Goal: Task Accomplishment & Management: Manage account settings

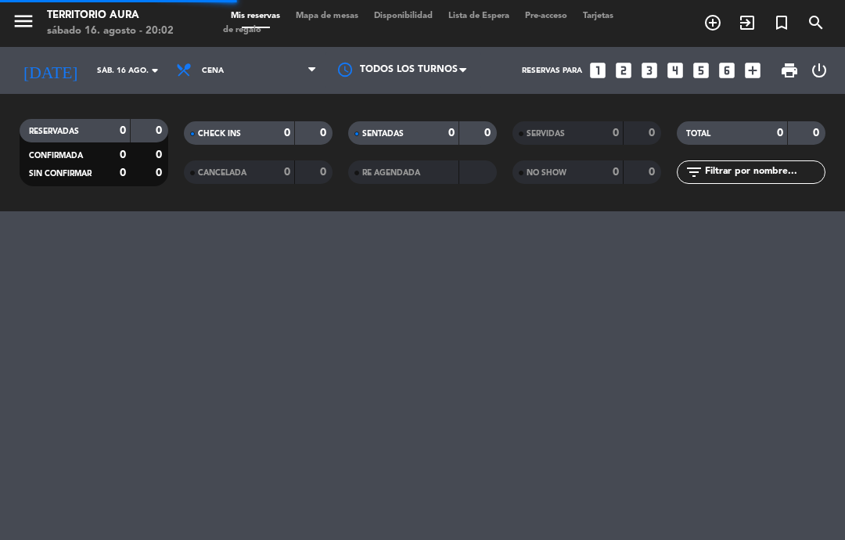
select select "es"
select select "dinner"
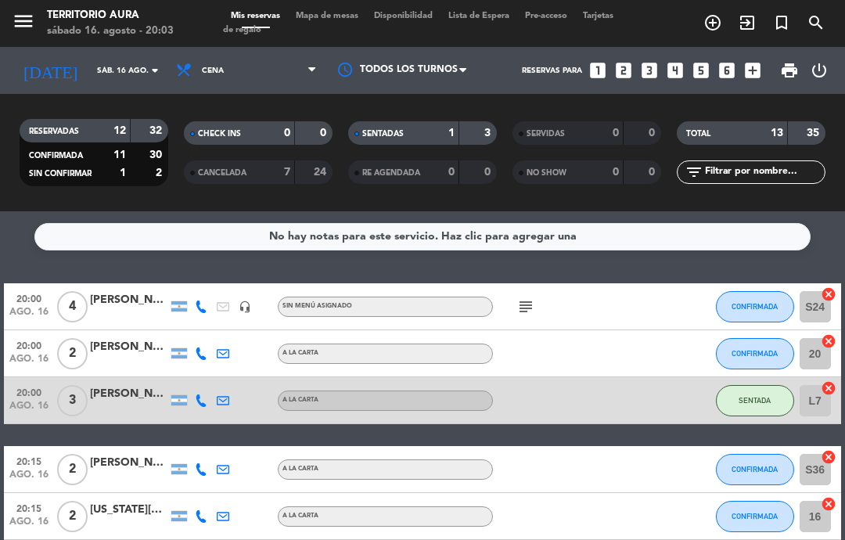
click at [253, 160] on div "CANCELADA 7 24" at bounding box center [258, 171] width 149 height 23
select select "dinner"
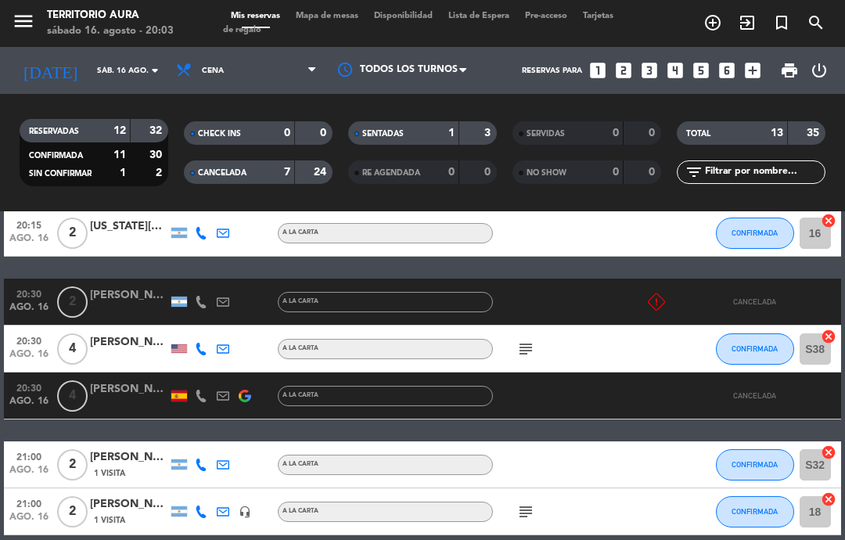
scroll to position [331, 0]
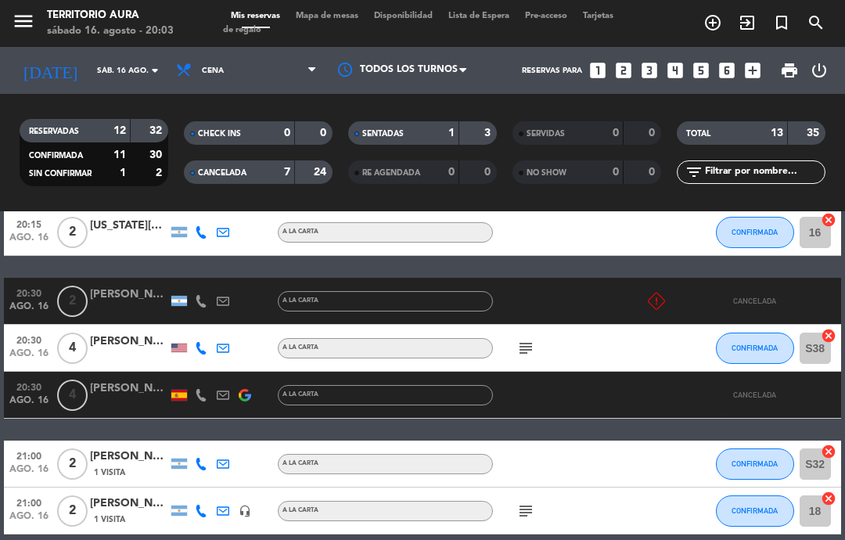
click at [246, 169] on span "CANCELADA" at bounding box center [222, 173] width 48 height 8
select select "dinner"
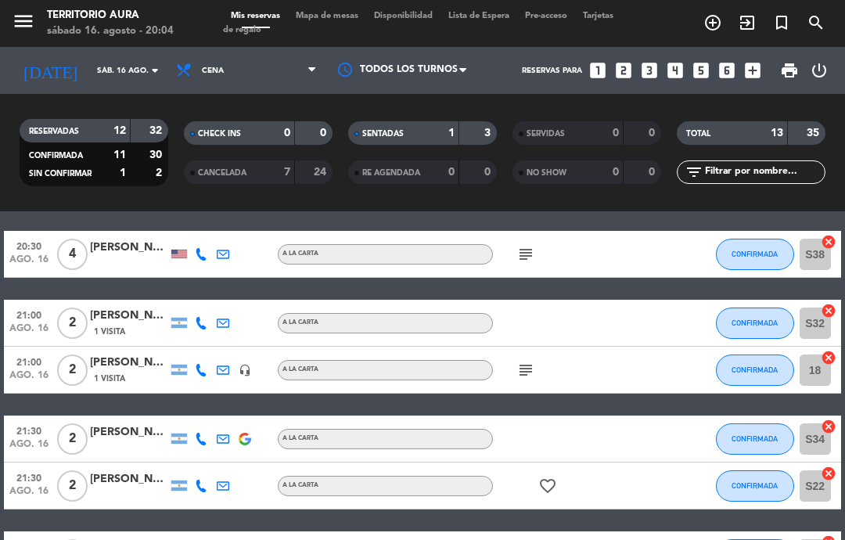
click at [528, 377] on icon "subject" at bounding box center [525, 370] width 19 height 19
click at [659, 338] on div at bounding box center [645, 323] width 42 height 46
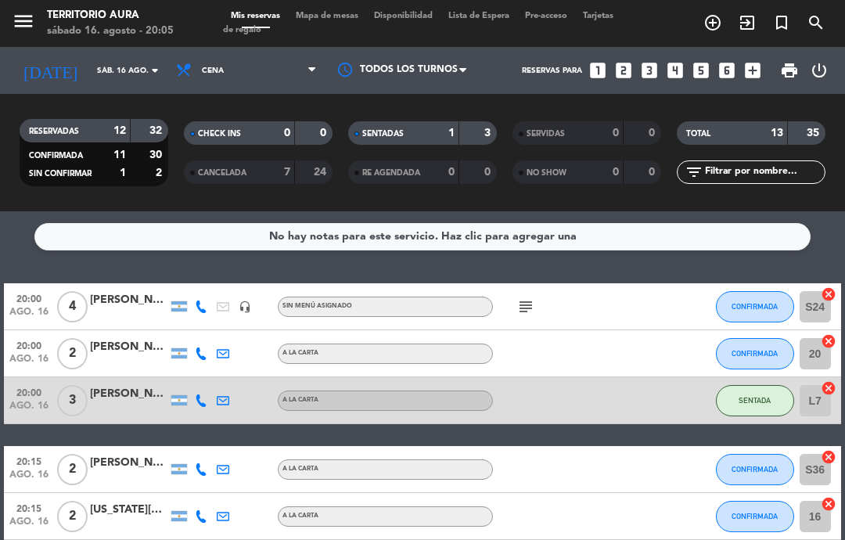
scroll to position [1, 0]
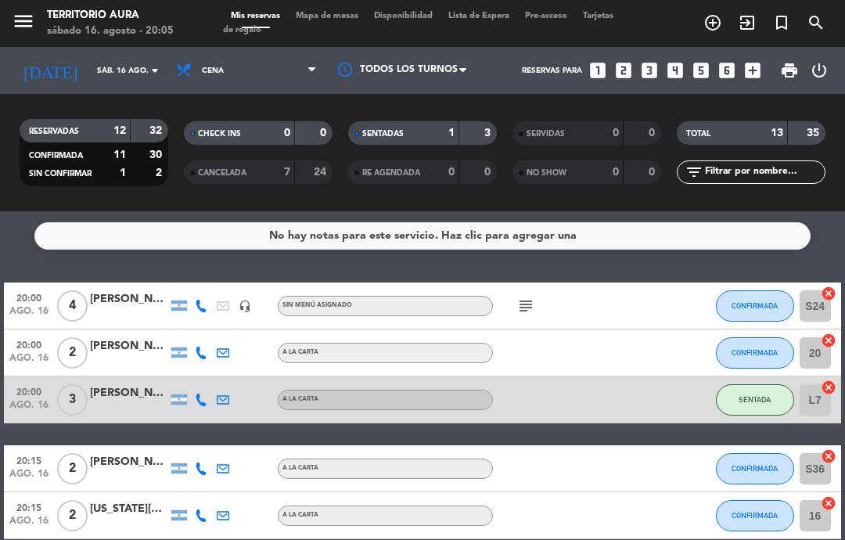
click at [778, 359] on button "CONFIRMADA" at bounding box center [755, 352] width 78 height 31
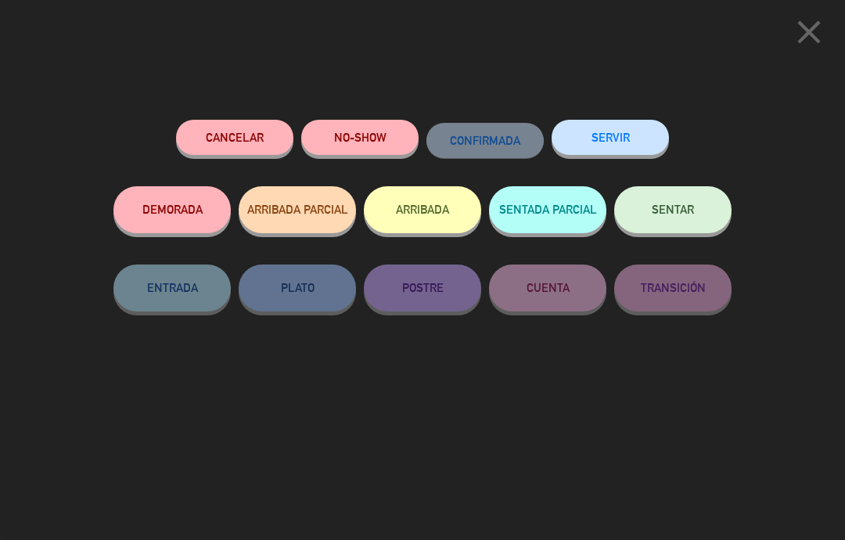
click at [689, 207] on span "SENTAR" at bounding box center [673, 209] width 42 height 13
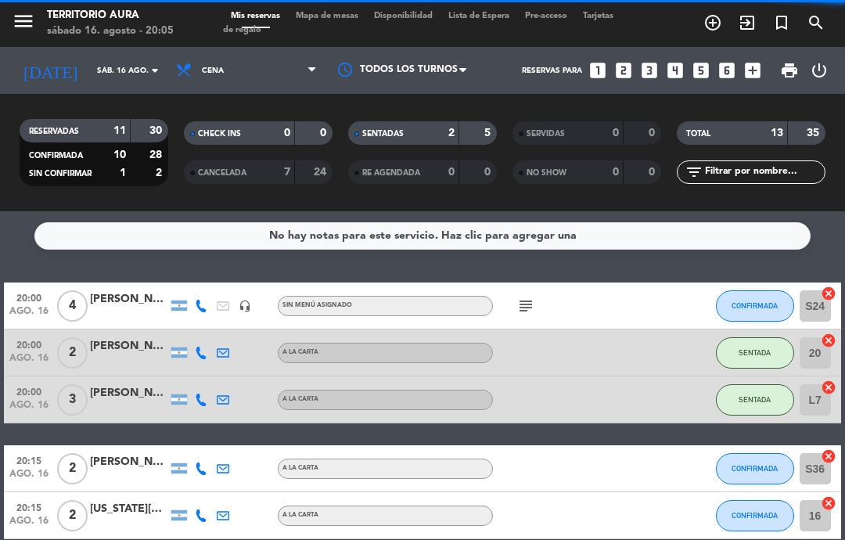
select select "dinner"
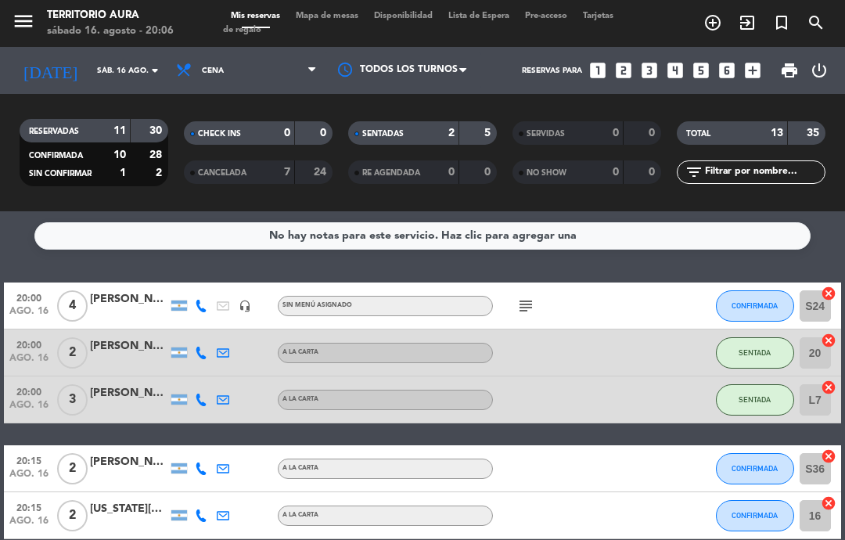
click at [523, 312] on icon "subject" at bounding box center [525, 305] width 19 height 19
click at [636, 331] on div at bounding box center [645, 352] width 42 height 46
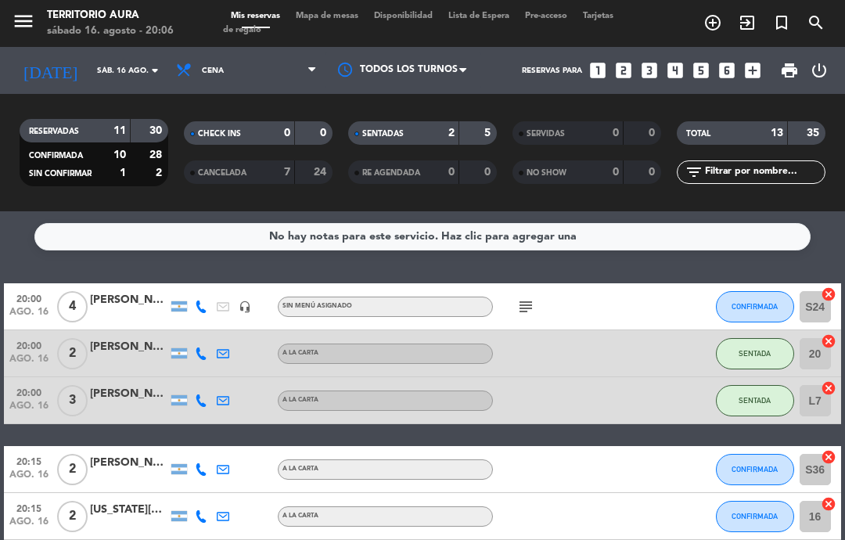
scroll to position [0, 0]
click at [527, 314] on icon "subject" at bounding box center [525, 306] width 19 height 19
click at [650, 300] on div at bounding box center [645, 306] width 42 height 46
click at [524, 307] on icon "subject" at bounding box center [525, 306] width 19 height 19
click at [643, 305] on div at bounding box center [645, 306] width 42 height 46
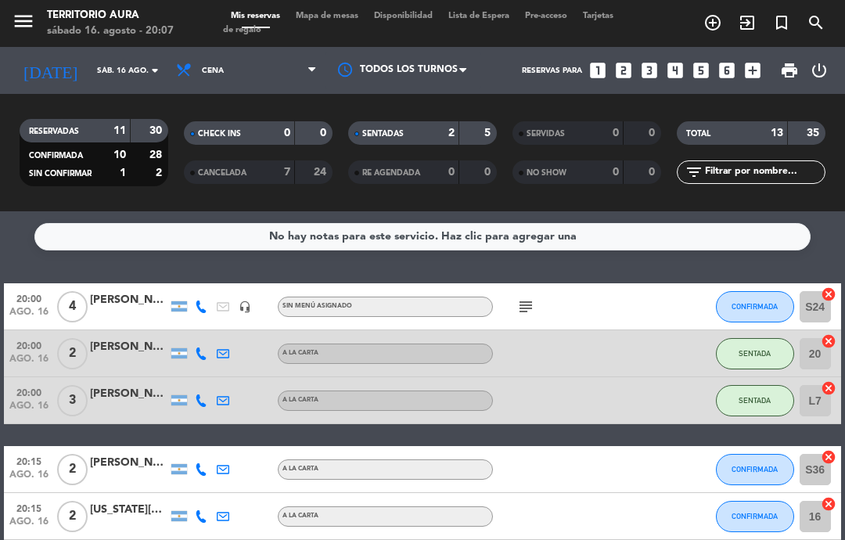
select select "dinner"
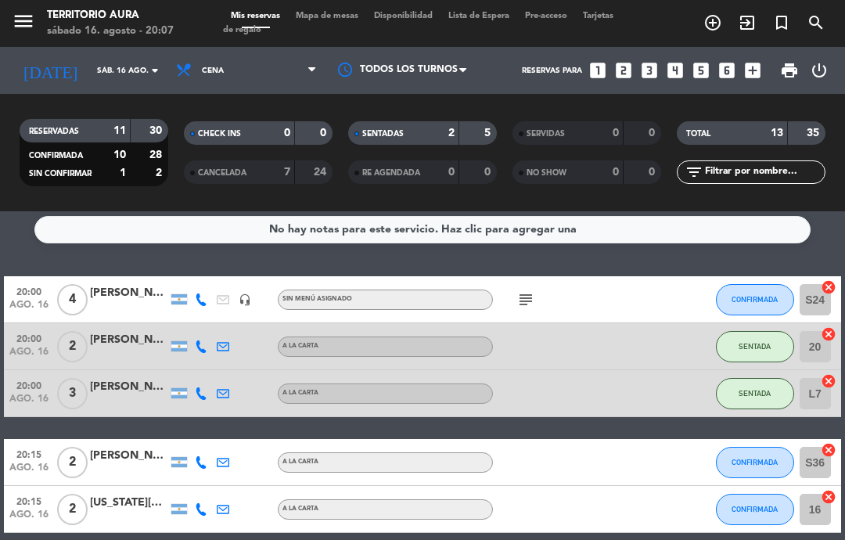
click at [761, 467] on button "CONFIRMADA" at bounding box center [755, 462] width 78 height 31
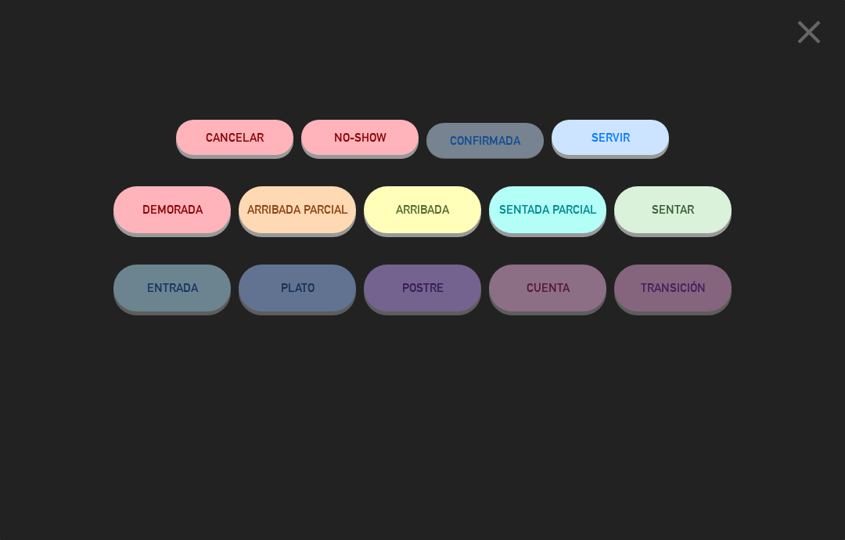
click at [679, 203] on span "SENTAR" at bounding box center [673, 209] width 42 height 13
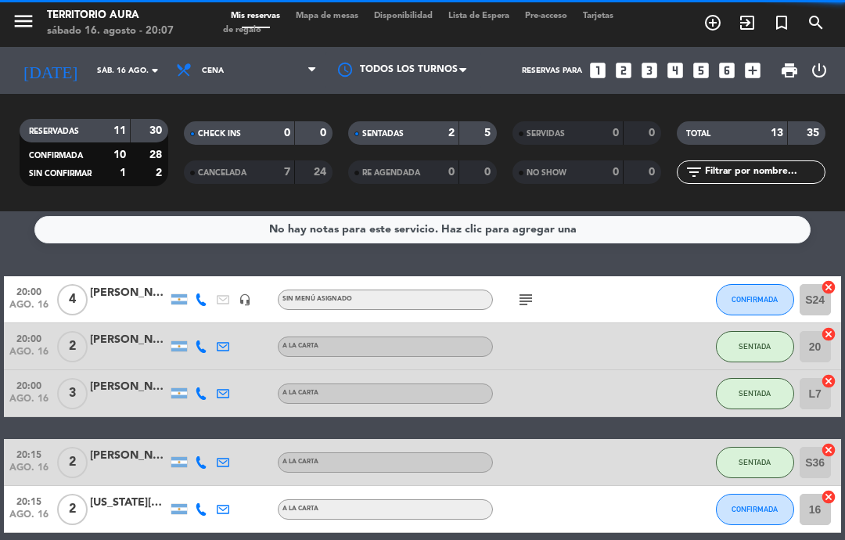
select select "dinner"
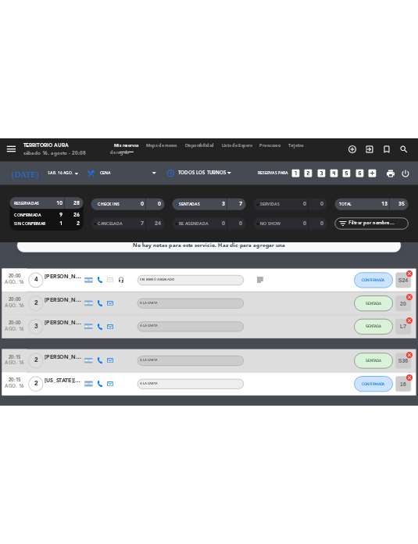
scroll to position [16, 0]
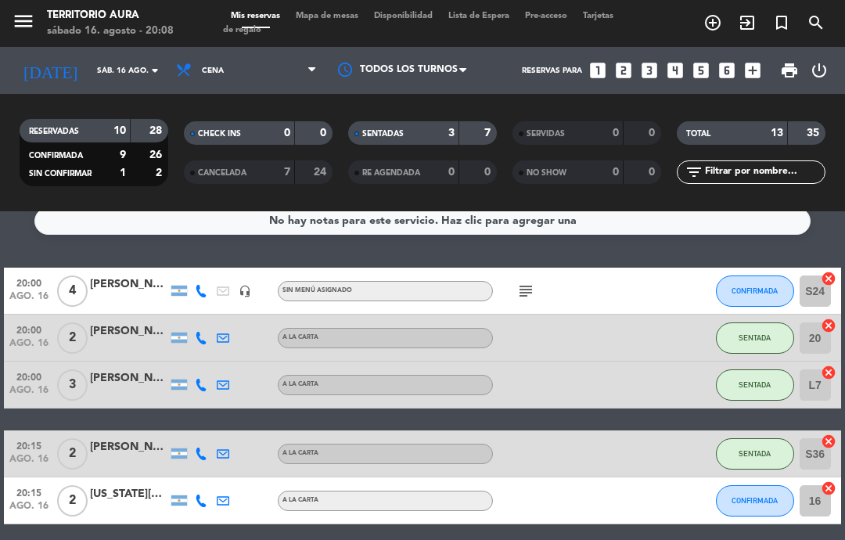
click at [535, 292] on icon "subject" at bounding box center [525, 291] width 19 height 19
click at [527, 289] on icon "subject" at bounding box center [525, 291] width 19 height 19
click at [616, 321] on div at bounding box center [558, 337] width 131 height 46
select select "dinner"
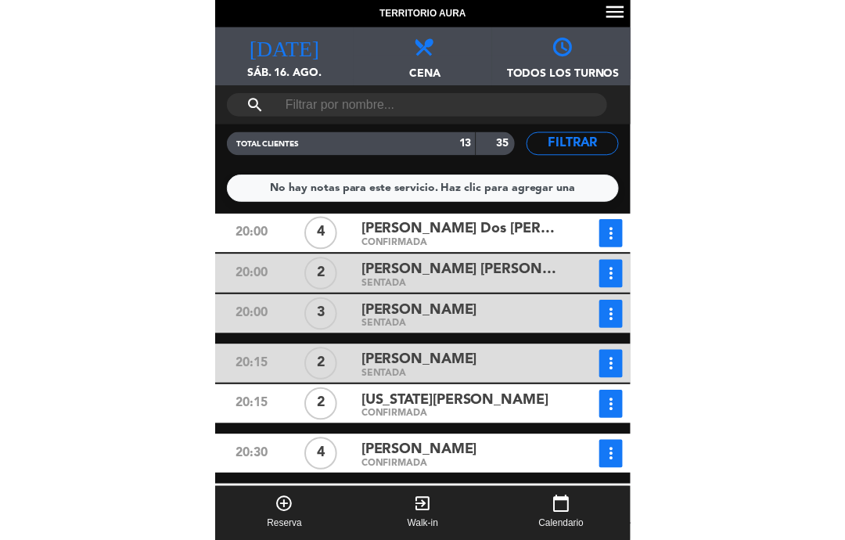
scroll to position [0, 0]
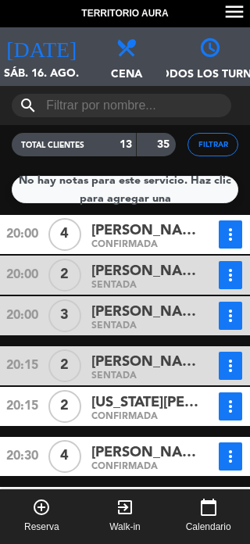
select select "dinner"
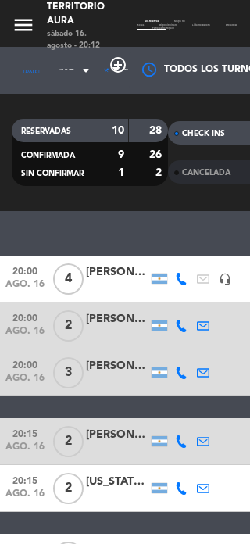
select select "dinner"
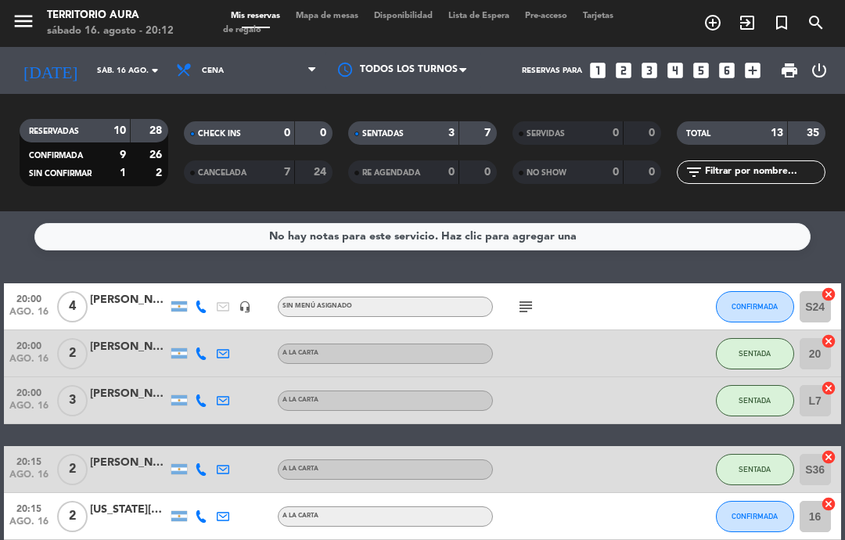
select select "dinner"
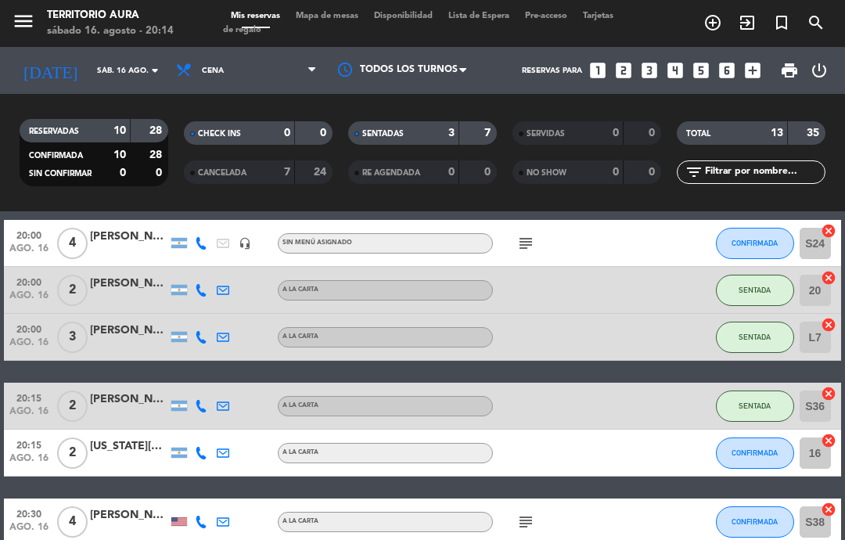
scroll to position [63, 0]
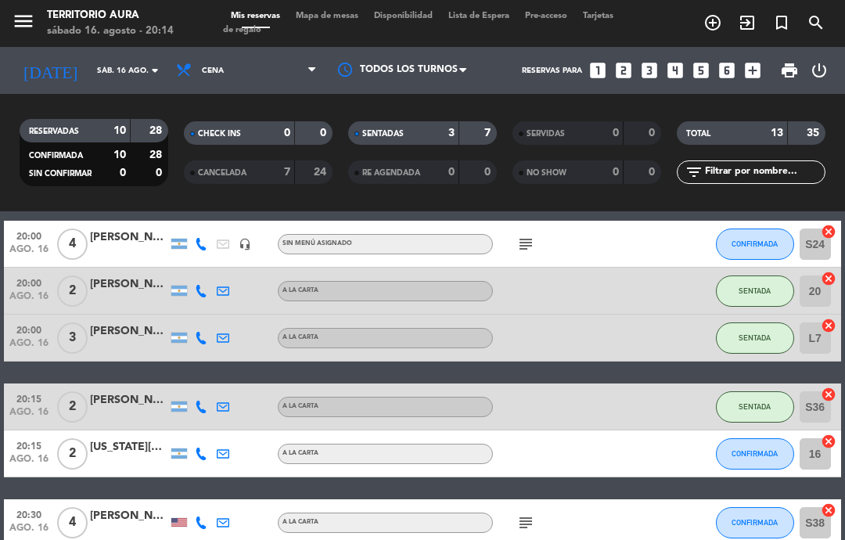
click at [756, 457] on span "CONFIRMADA" at bounding box center [754, 453] width 46 height 9
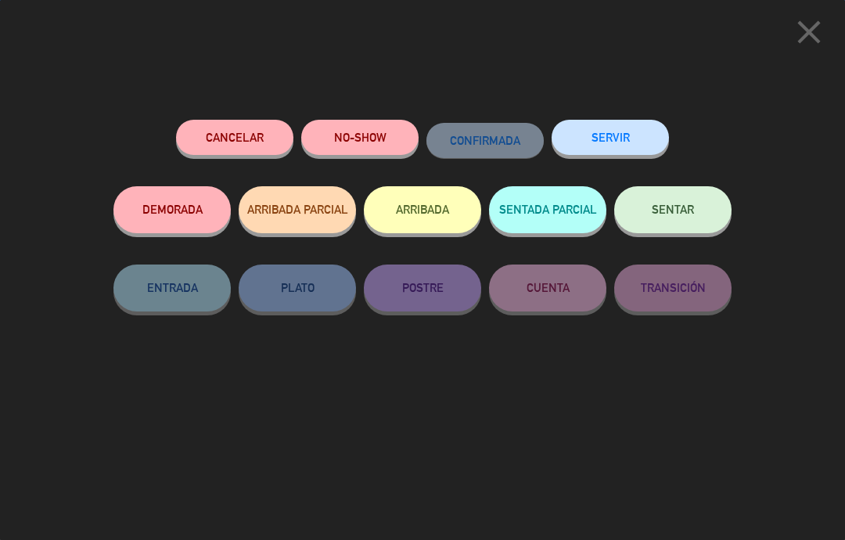
click at [673, 209] on span "SENTAR" at bounding box center [673, 209] width 42 height 13
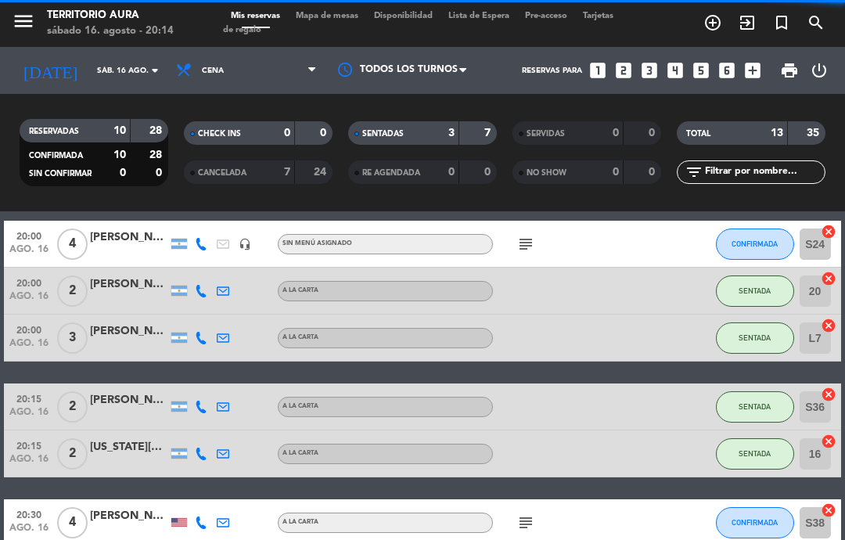
select select "dinner"
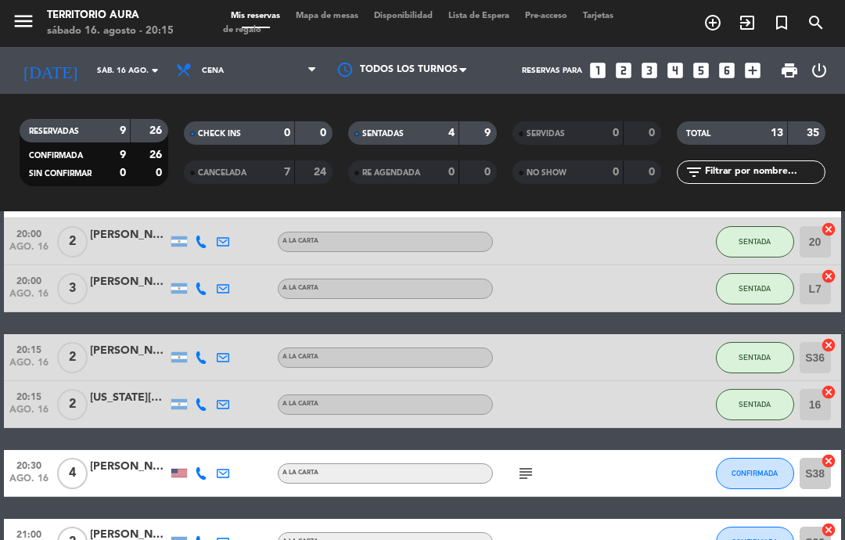
scroll to position [111, 0]
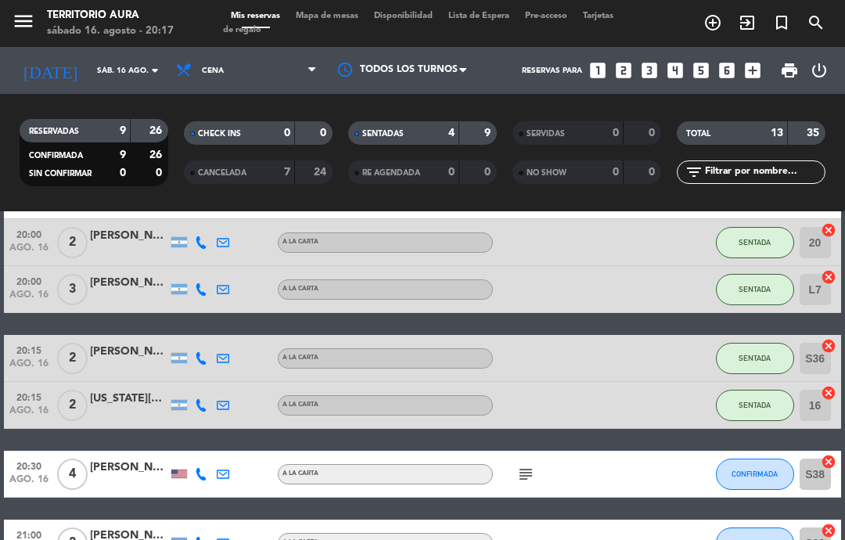
click at [332, 17] on span "Mapa de mesas" at bounding box center [327, 16] width 78 height 9
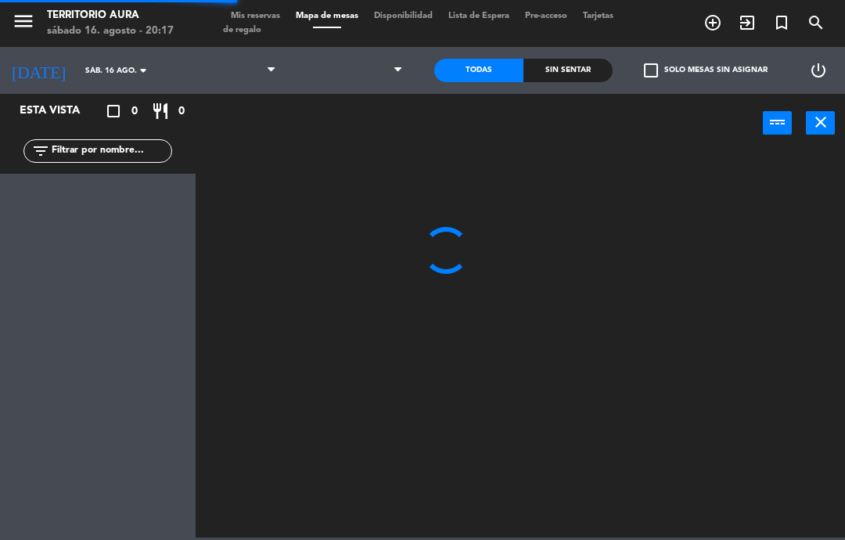
select select "dinner"
select select
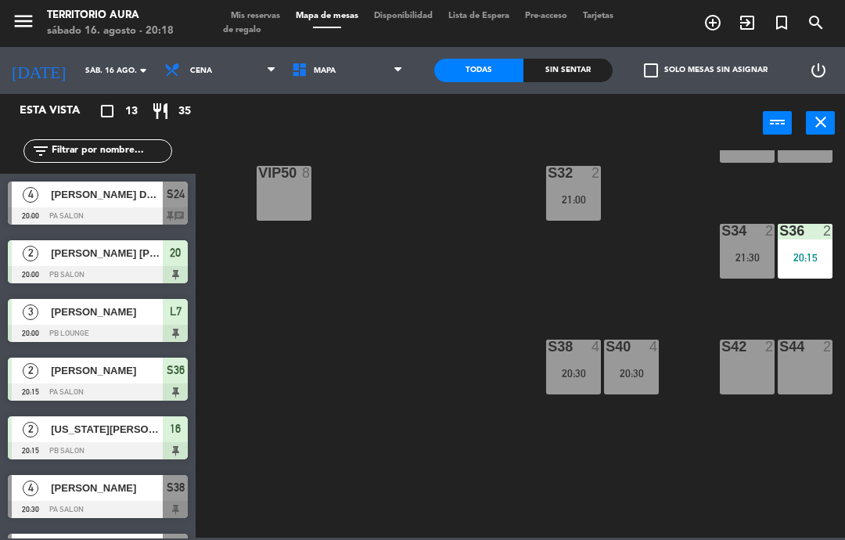
scroll to position [185, 529]
click at [803, 360] on div "s44 2" at bounding box center [804, 366] width 55 height 55
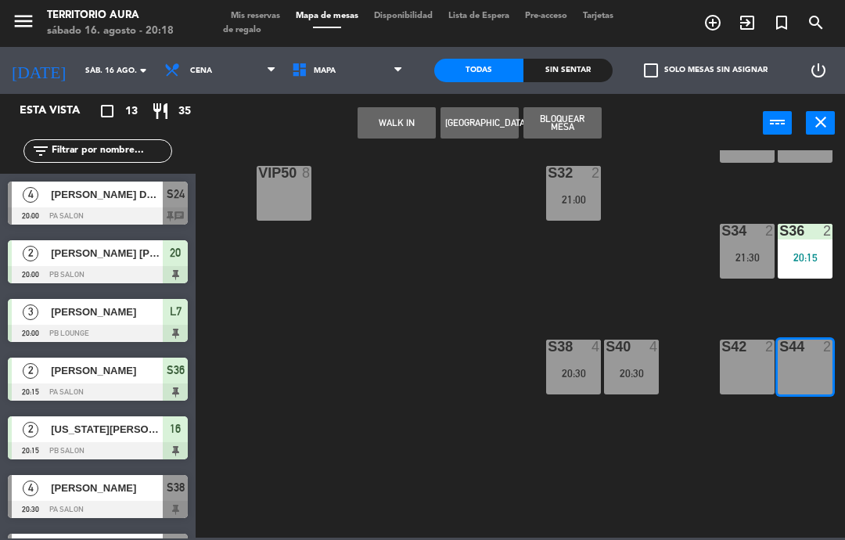
click at [759, 359] on div "S42 2" at bounding box center [747, 366] width 55 height 55
click at [492, 121] on button "[GEOGRAPHIC_DATA]" at bounding box center [479, 122] width 78 height 31
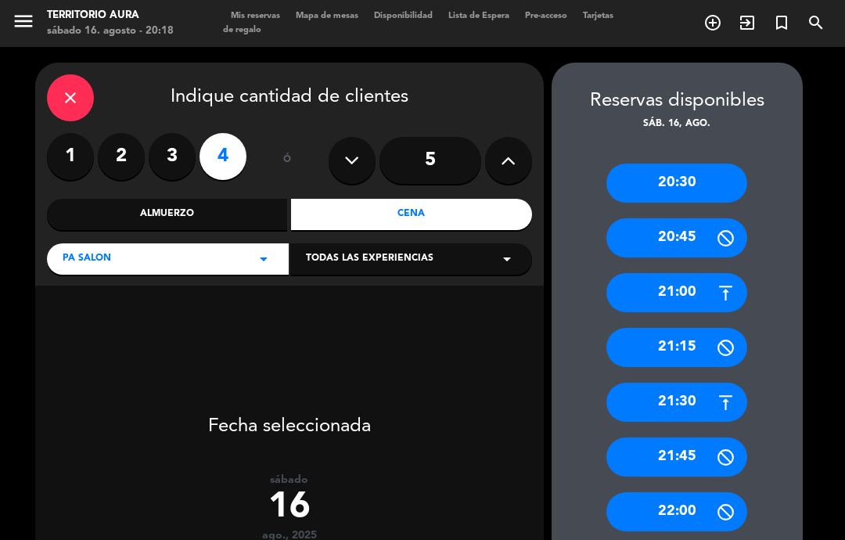
click at [680, 283] on div "21:00" at bounding box center [676, 292] width 141 height 39
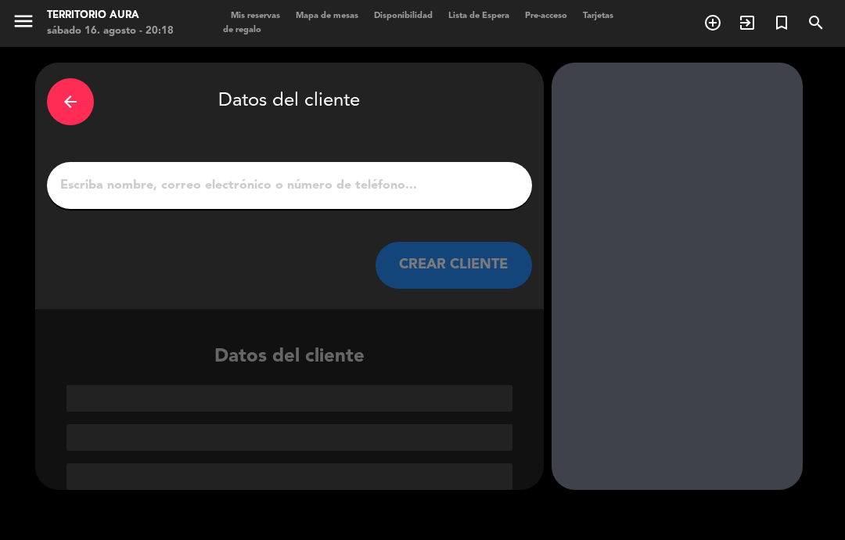
click at [286, 182] on input "1" at bounding box center [289, 185] width 461 height 22
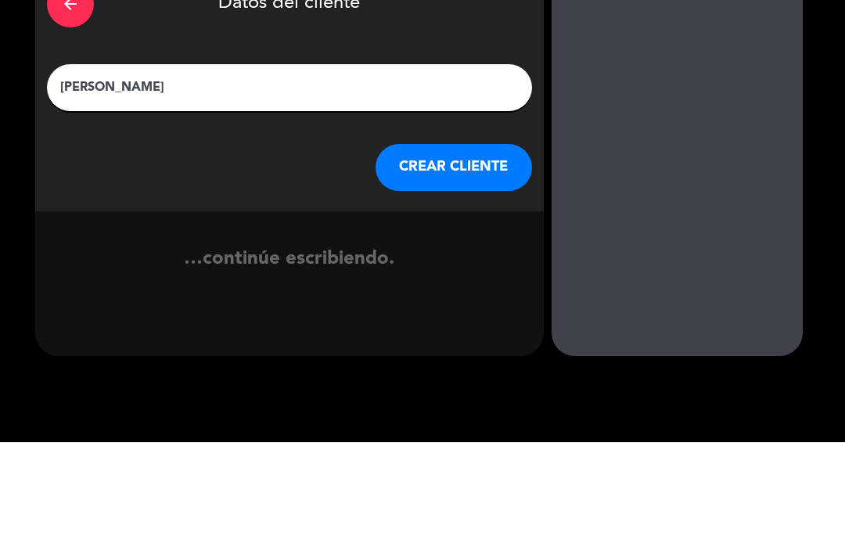
type input "[PERSON_NAME]"
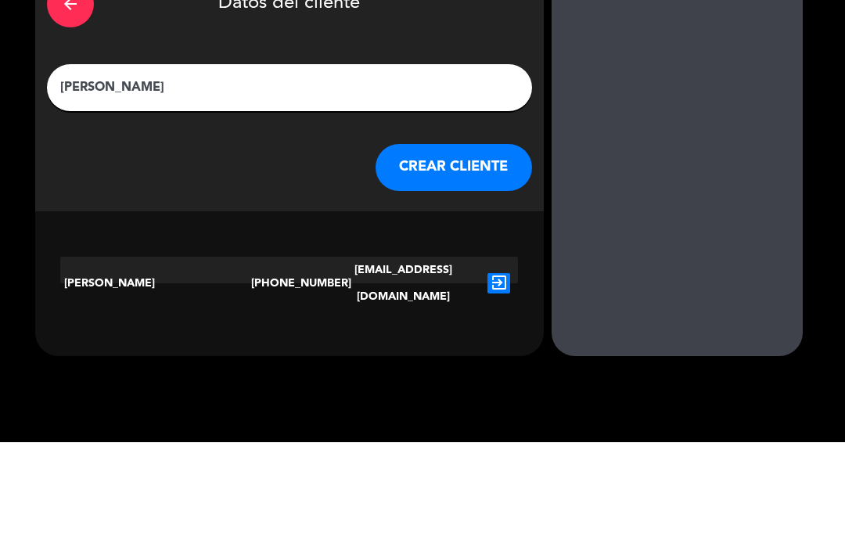
scroll to position [58, 0]
click at [473, 242] on button "CREAR CLIENTE" at bounding box center [453, 265] width 156 height 47
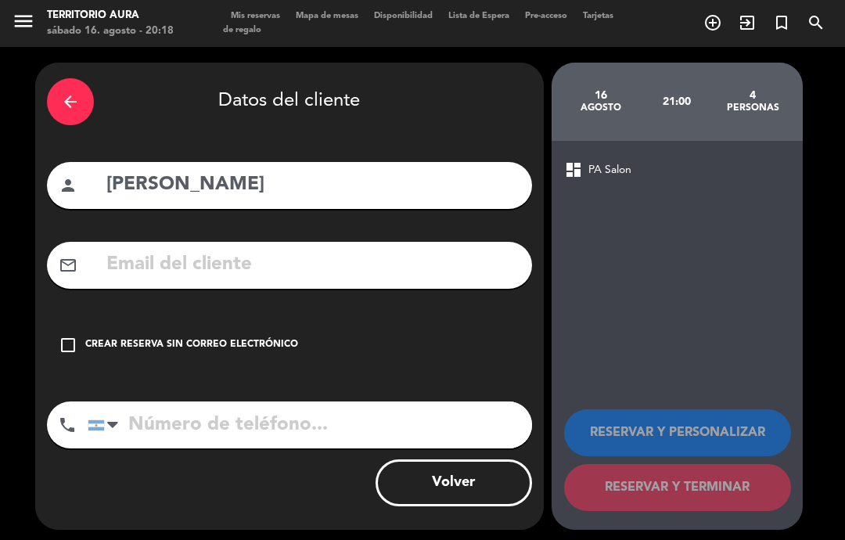
click at [323, 249] on input "text" at bounding box center [312, 265] width 415 height 32
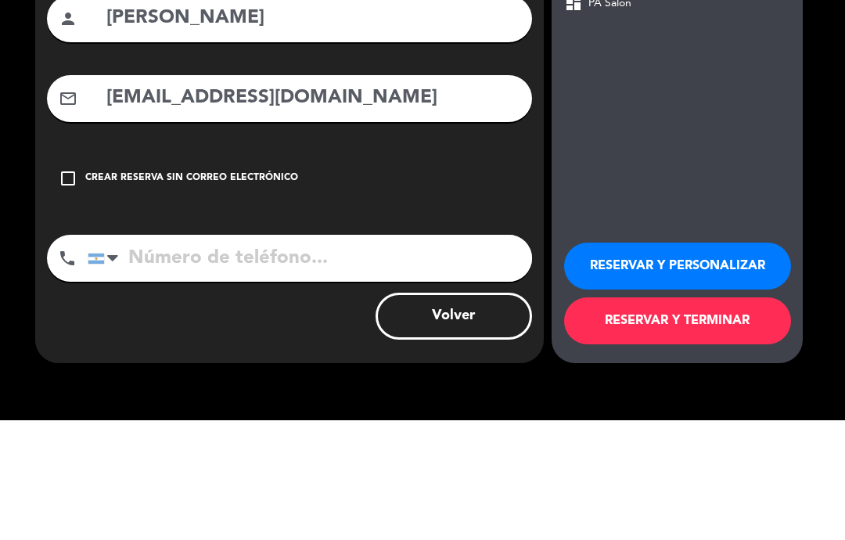
scroll to position [45, 0]
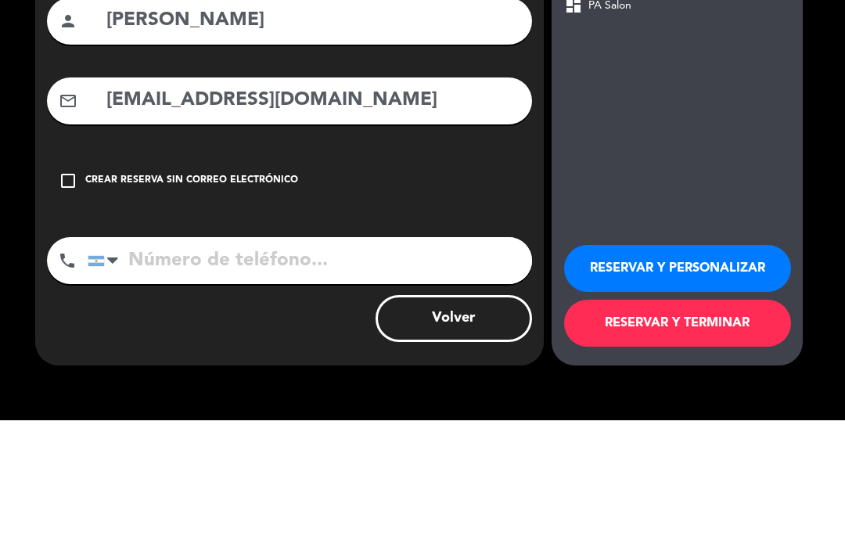
type input "[EMAIL_ADDRESS][DOMAIN_NAME]"
click at [479, 91] on div "arrow_back Datos del cliente person [PERSON_NAME] mail_outline [EMAIL_ADDRESS][…" at bounding box center [289, 251] width 508 height 467
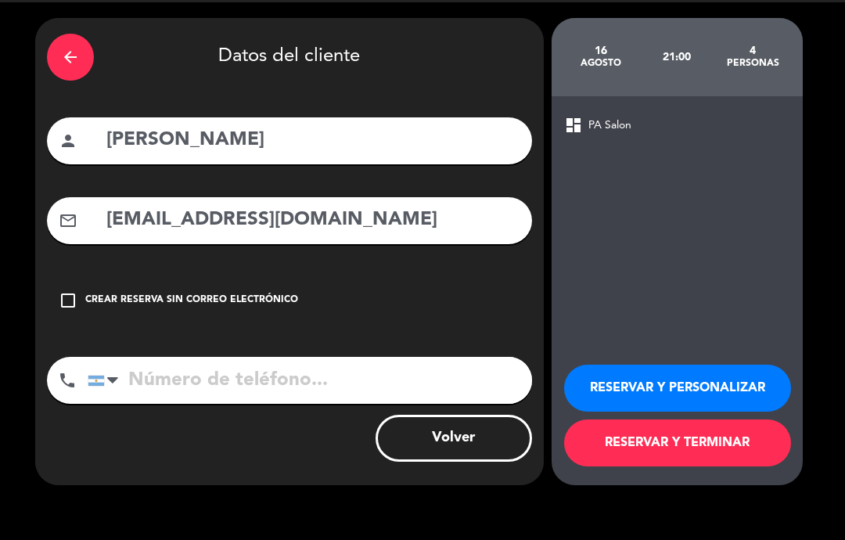
scroll to position [63, 0]
click at [274, 357] on input "tel" at bounding box center [310, 380] width 444 height 47
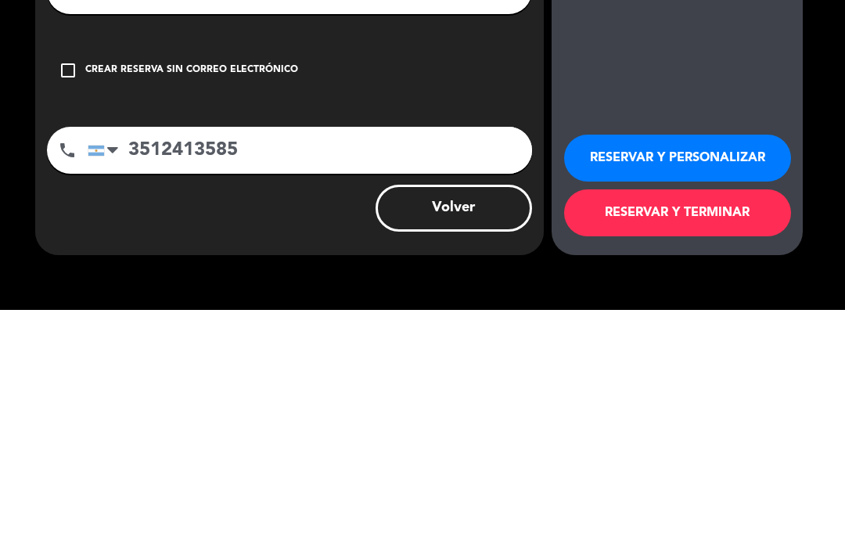
type input "3512413585"
click at [731, 419] on button "RESERVAR Y TERMINAR" at bounding box center [677, 442] width 227 height 47
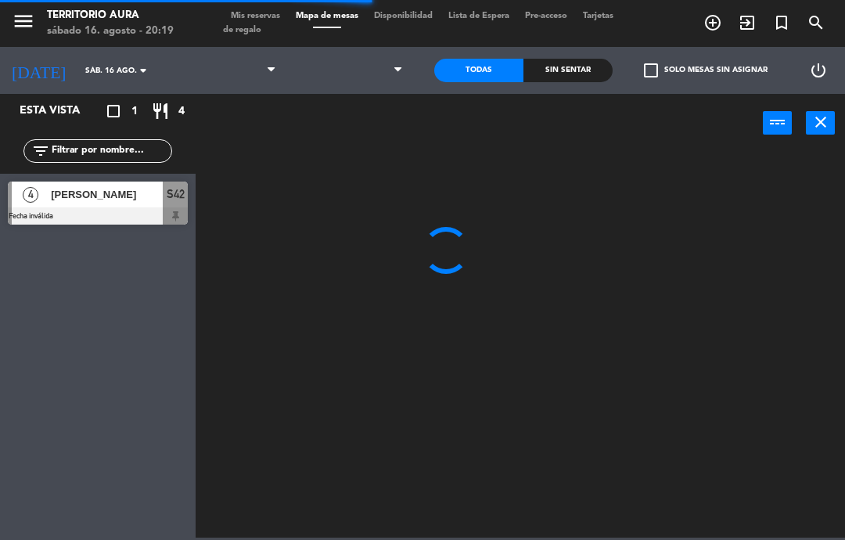
select select "dinner"
select select
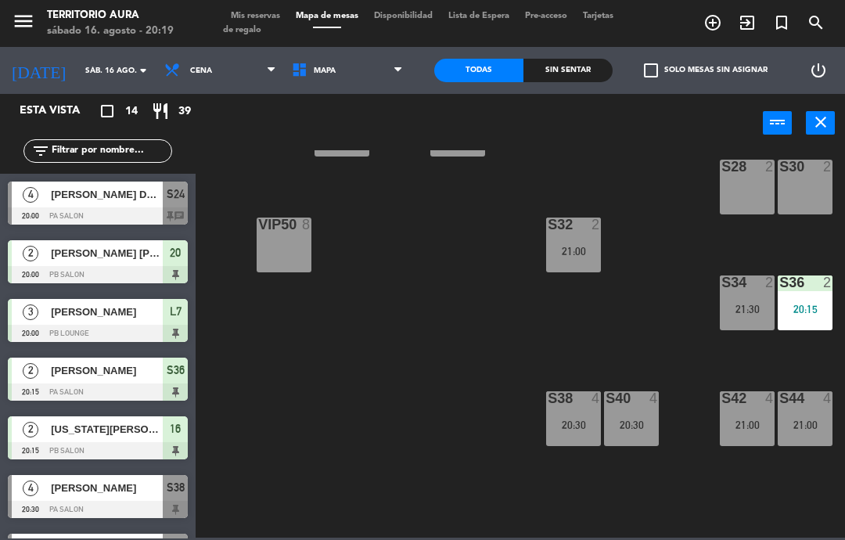
scroll to position [135, 529]
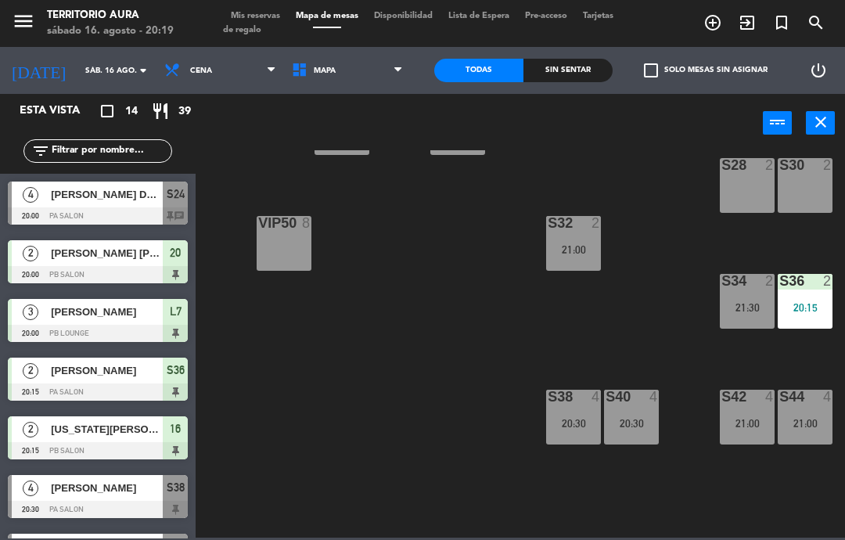
click at [263, 20] on span "Mis reservas" at bounding box center [255, 16] width 65 height 9
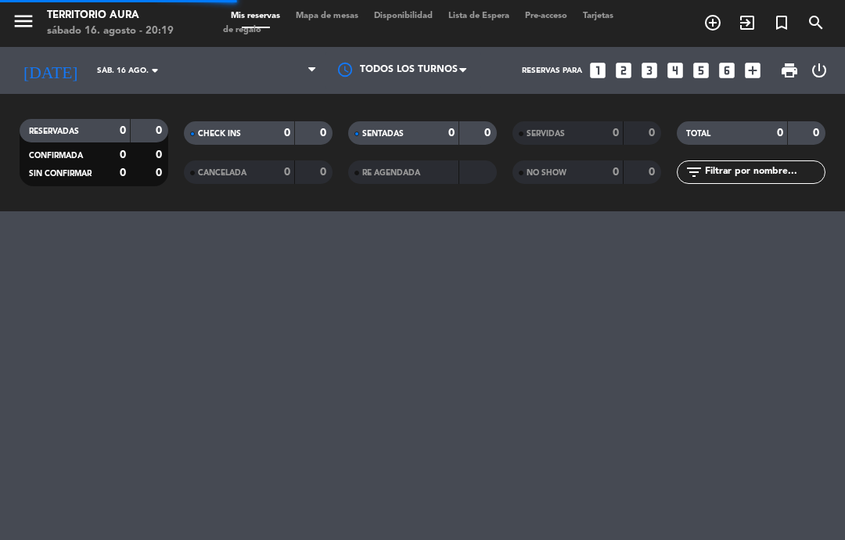
select select "dinner"
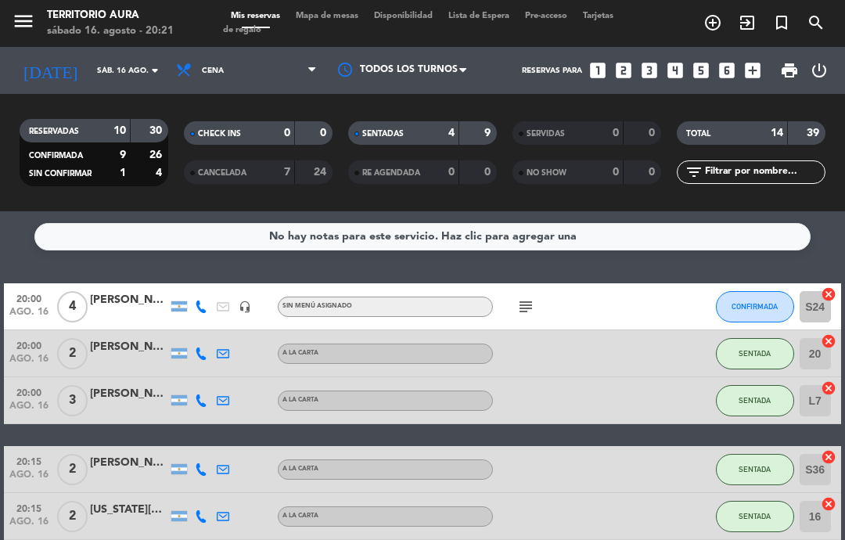
scroll to position [13, 0]
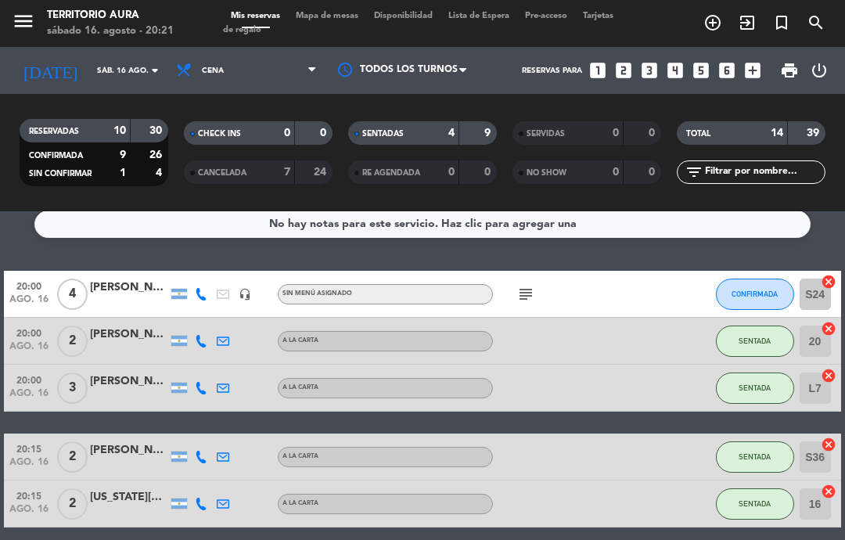
click at [524, 285] on icon "subject" at bounding box center [525, 294] width 19 height 19
click at [665, 271] on div at bounding box center [645, 294] width 42 height 46
click at [752, 289] on span "CONFIRMADA" at bounding box center [754, 293] width 46 height 9
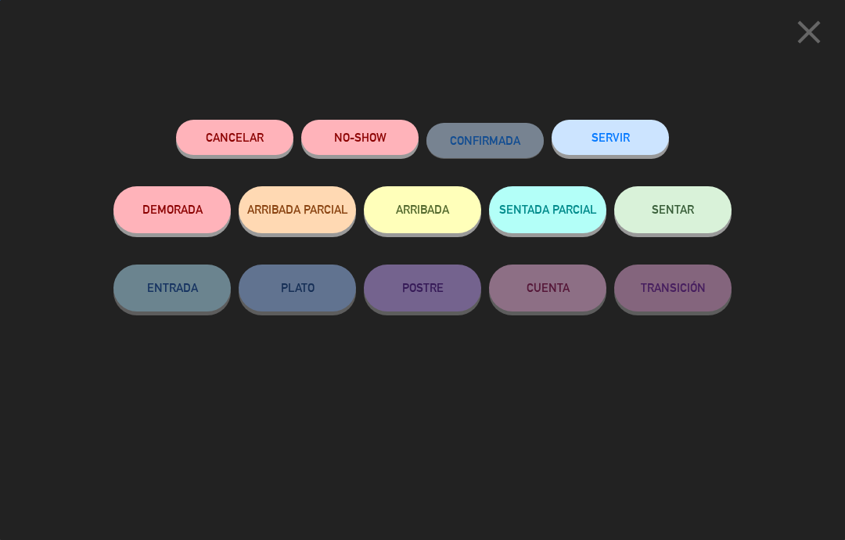
click at [691, 211] on span "SENTAR" at bounding box center [673, 209] width 42 height 13
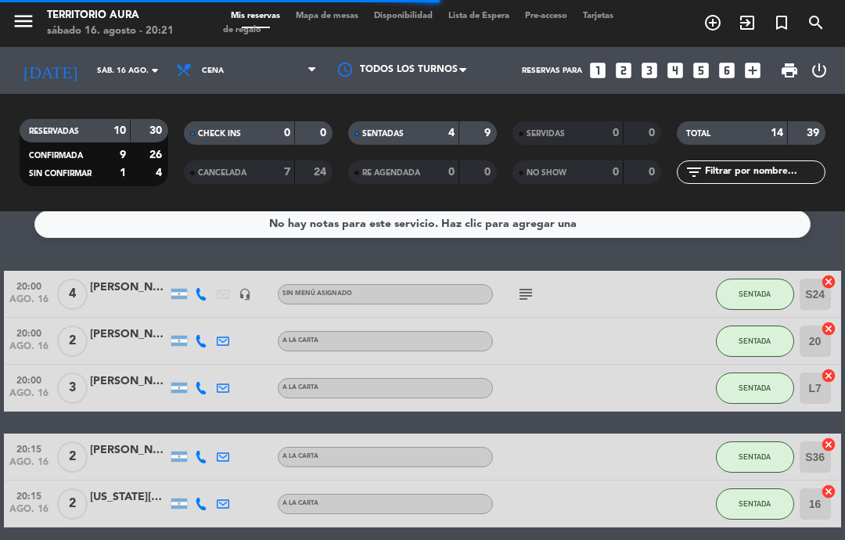
select select "dinner"
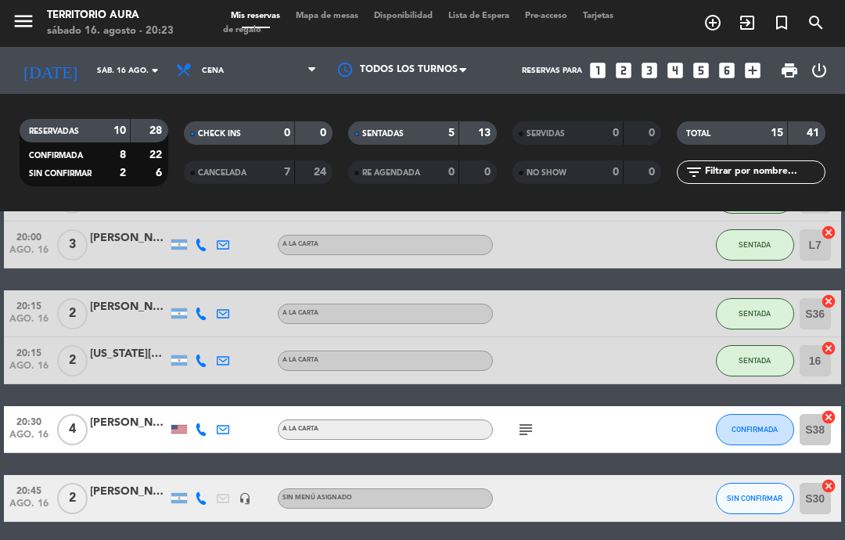
scroll to position [168, 0]
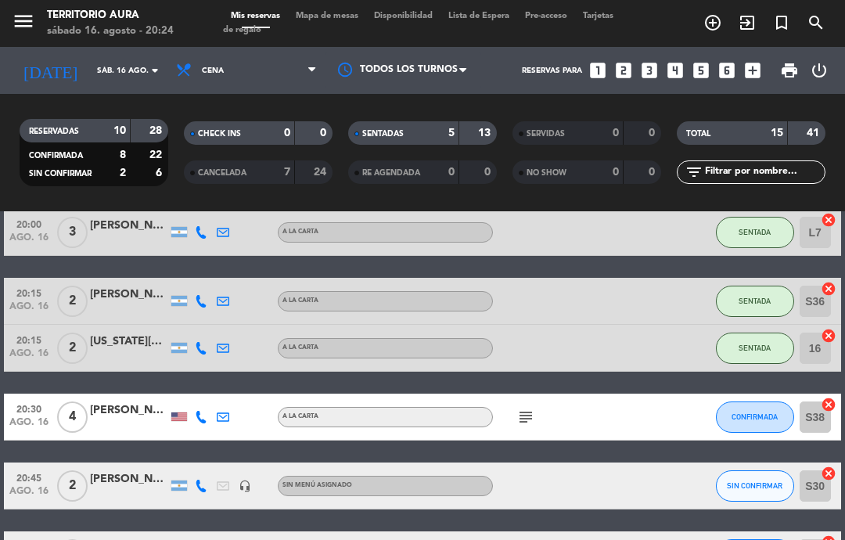
select select "dinner"
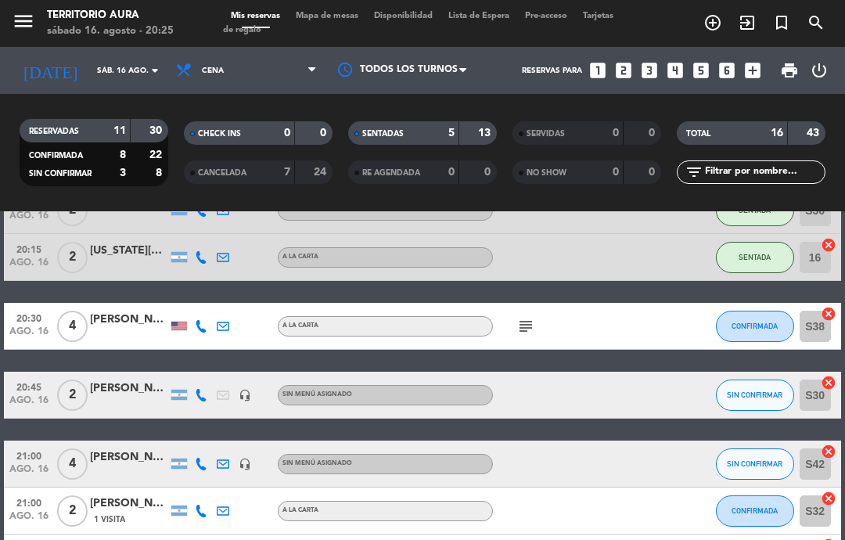
scroll to position [260, 0]
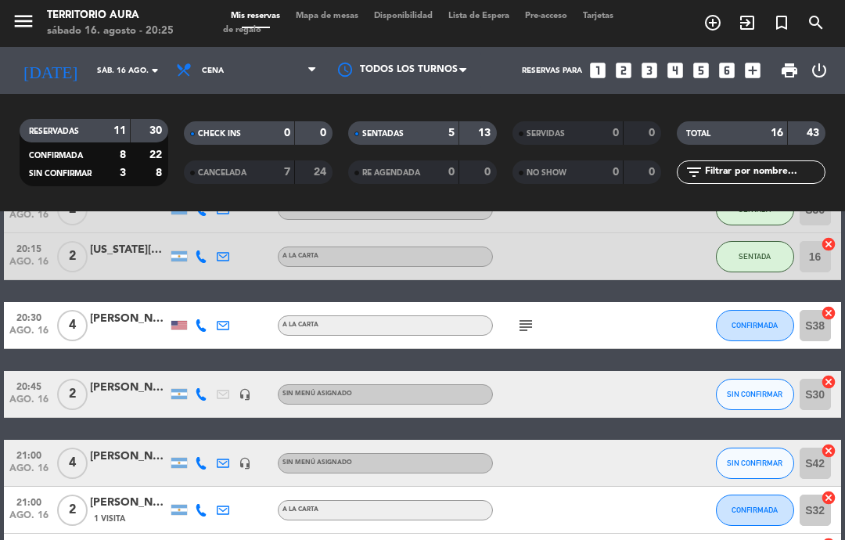
click at [767, 310] on button "CONFIRMADA" at bounding box center [755, 325] width 78 height 31
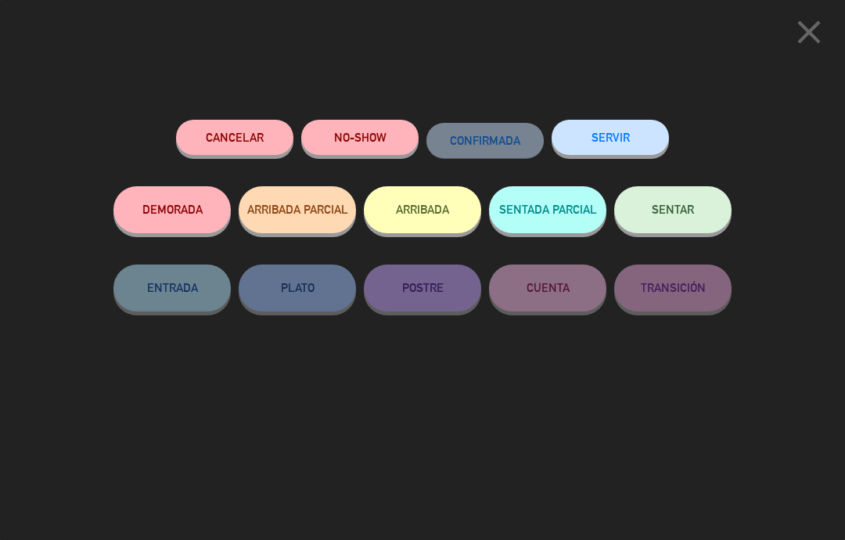
click at [686, 213] on span "SENTAR" at bounding box center [673, 209] width 42 height 13
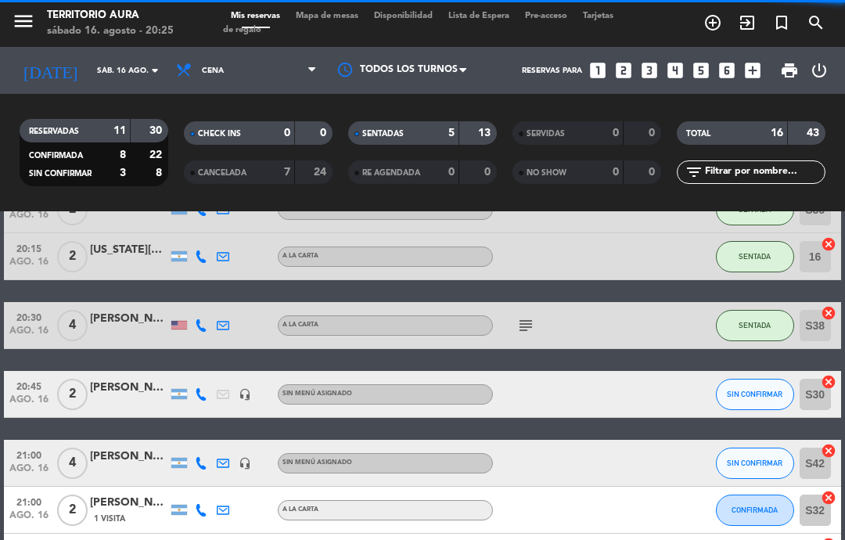
select select "dinner"
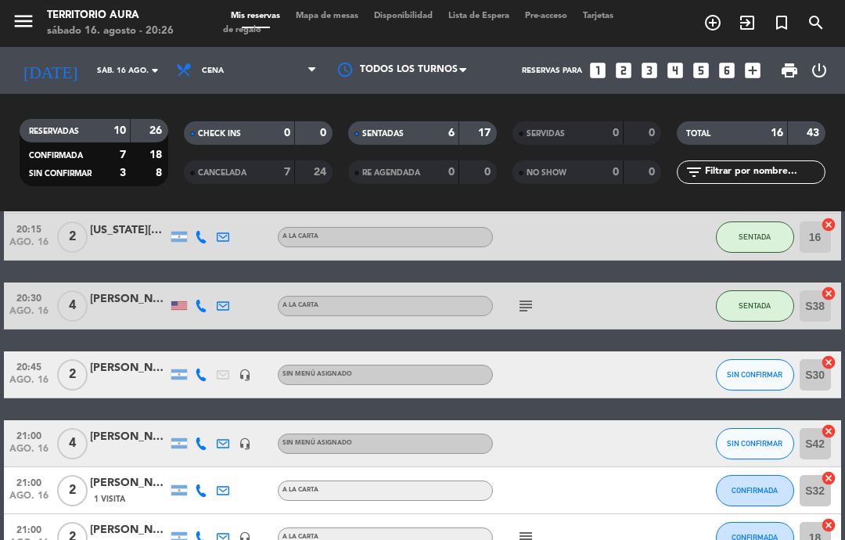
scroll to position [270, 0]
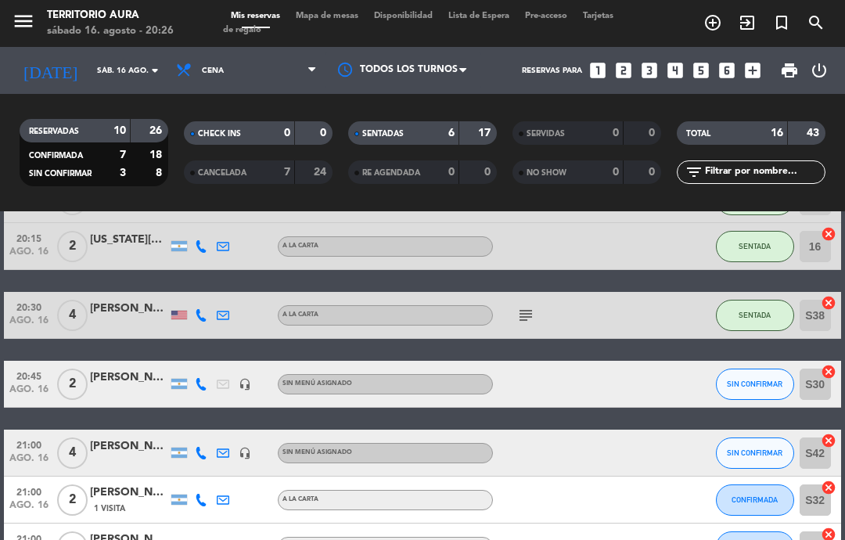
click at [519, 306] on icon "subject" at bounding box center [525, 315] width 19 height 19
click at [654, 292] on div at bounding box center [645, 315] width 42 height 46
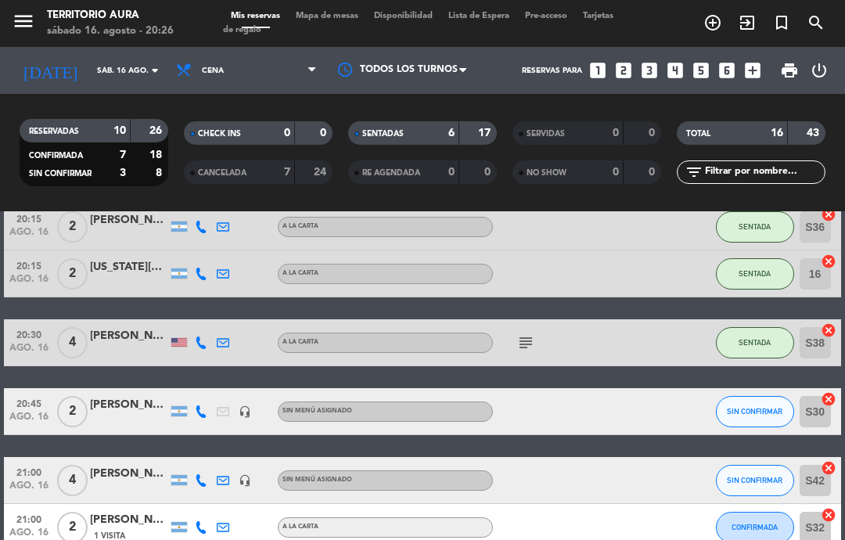
scroll to position [250, 0]
